Goal: Task Accomplishment & Management: Use online tool/utility

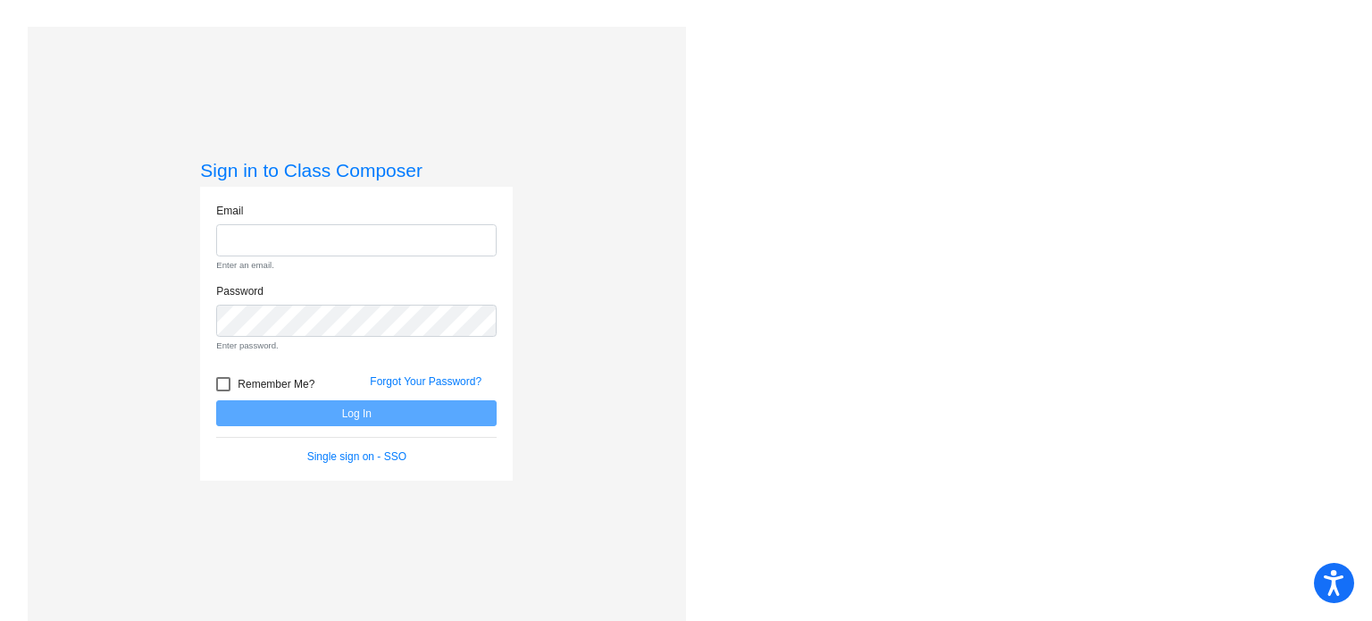
click at [345, 373] on form "Email Enter an email. Password Enter password. Remember Me? Forgot Your Passwor…" at bounding box center [356, 334] width 280 height 263
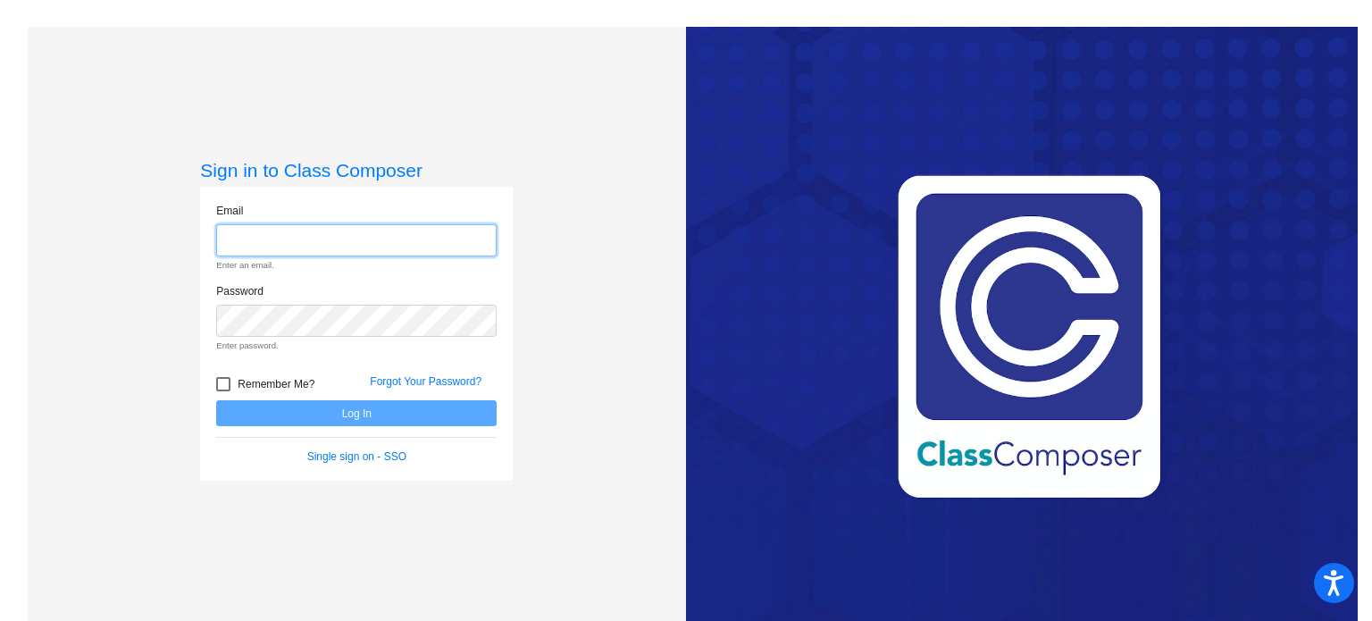
type input "[EMAIL_ADDRESS][DOMAIN_NAME]"
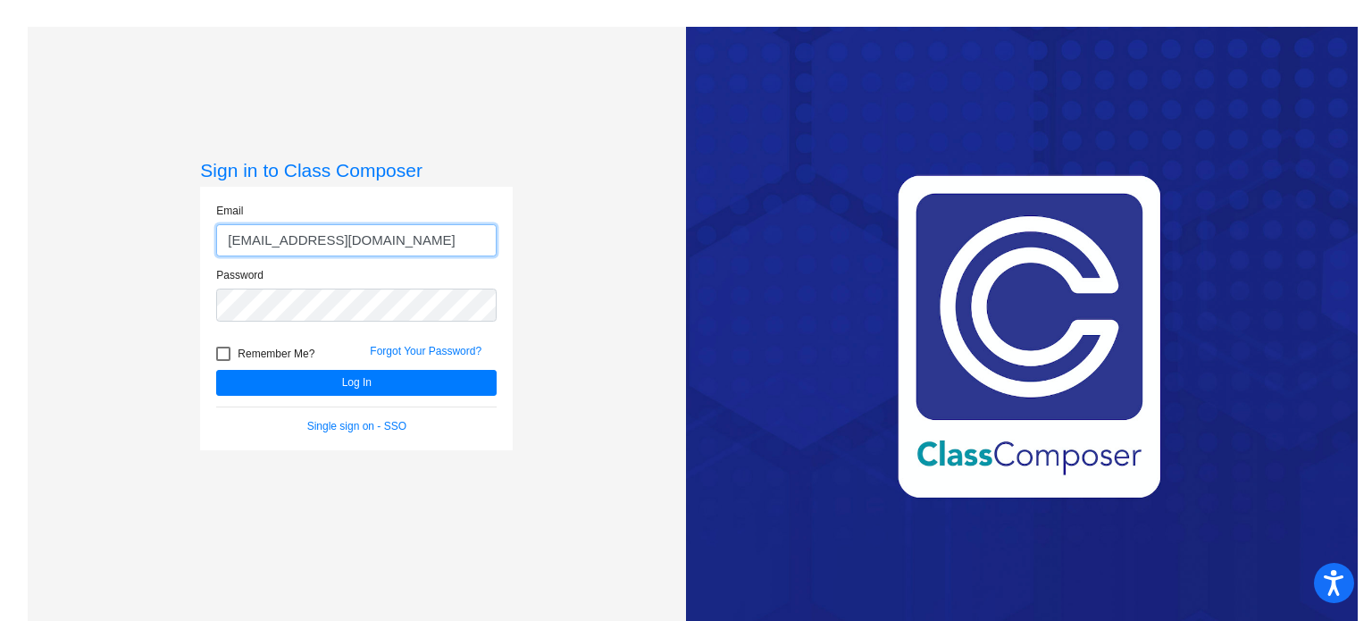
click at [344, 228] on input "[EMAIL_ADDRESS][DOMAIN_NAME]" at bounding box center [356, 240] width 280 height 33
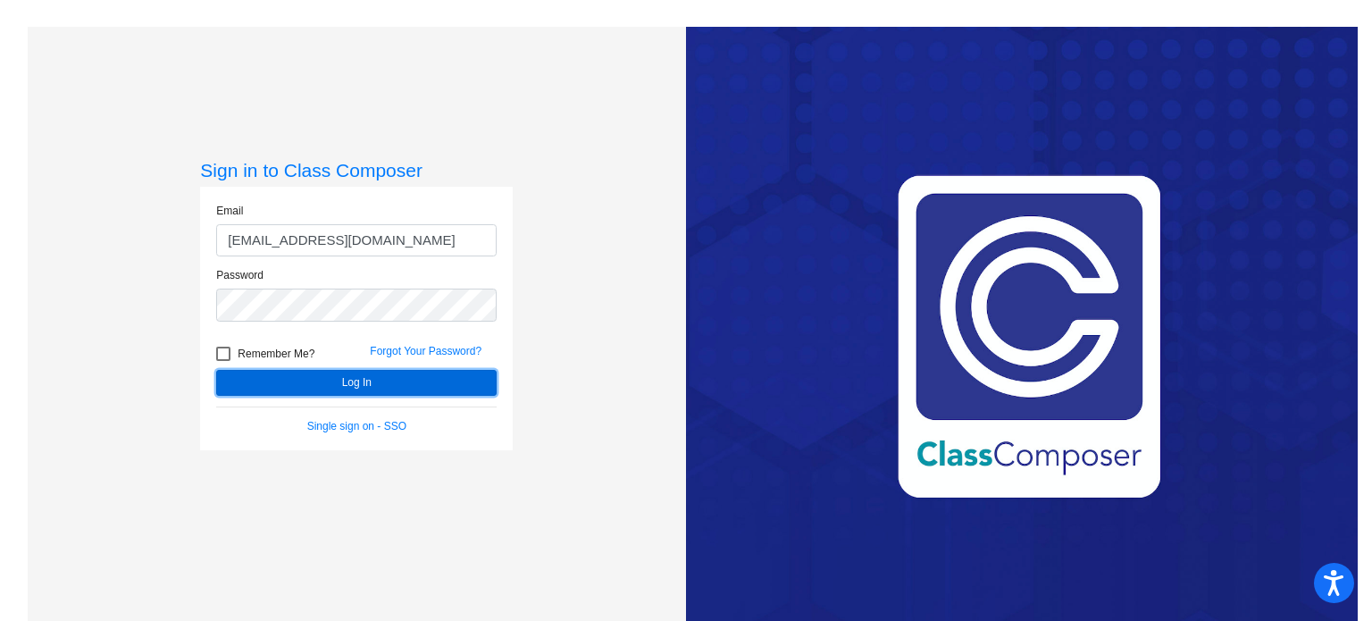
click at [351, 378] on button "Log In" at bounding box center [356, 383] width 280 height 26
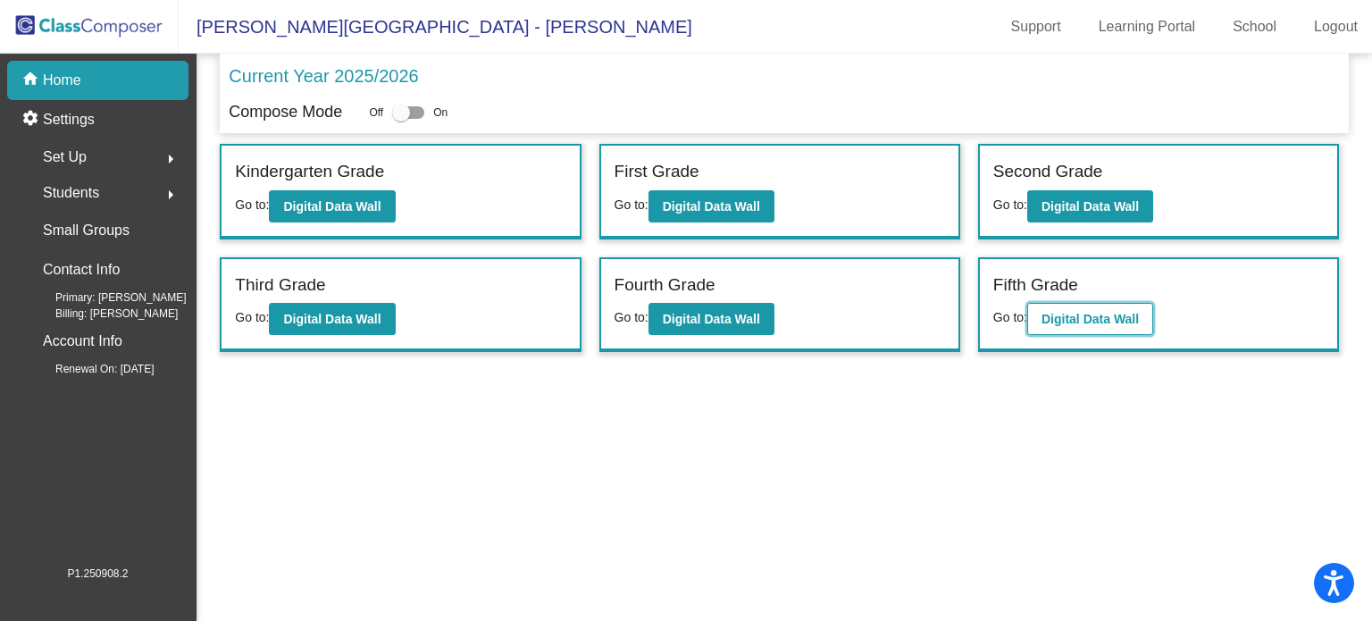
click at [1075, 312] on b "Digital Data Wall" at bounding box center [1089, 319] width 97 height 14
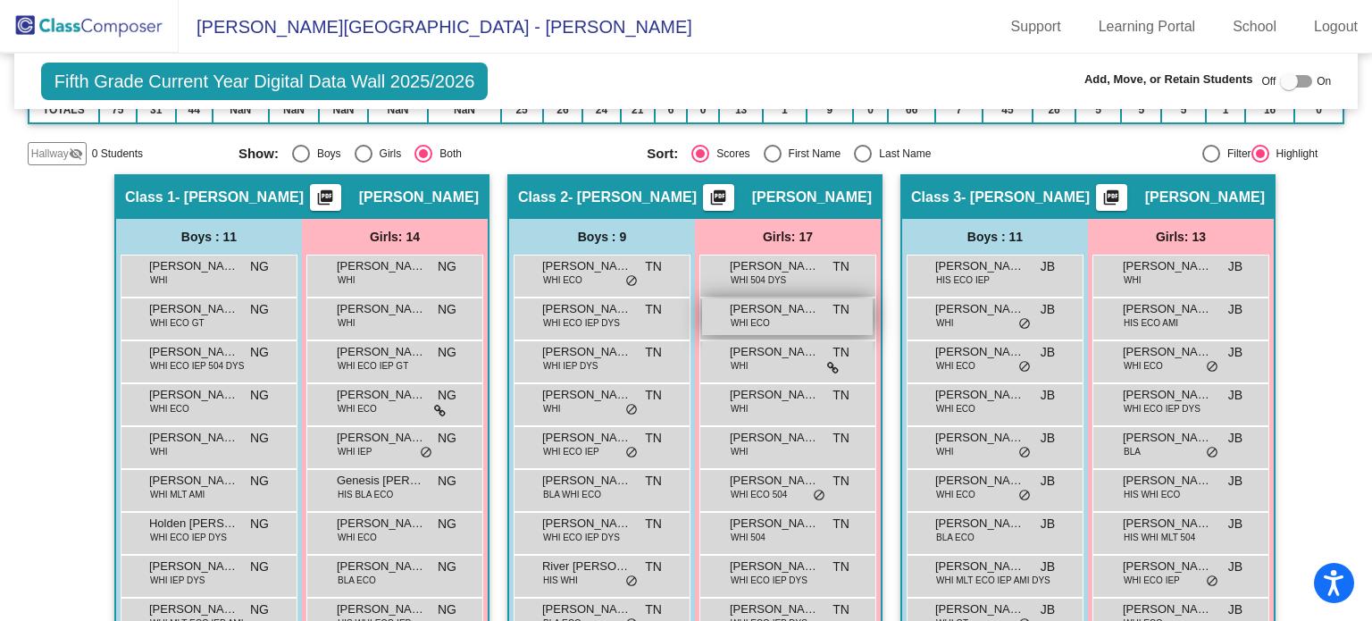
scroll to position [268, 0]
